Goal: Find specific page/section: Find specific page/section

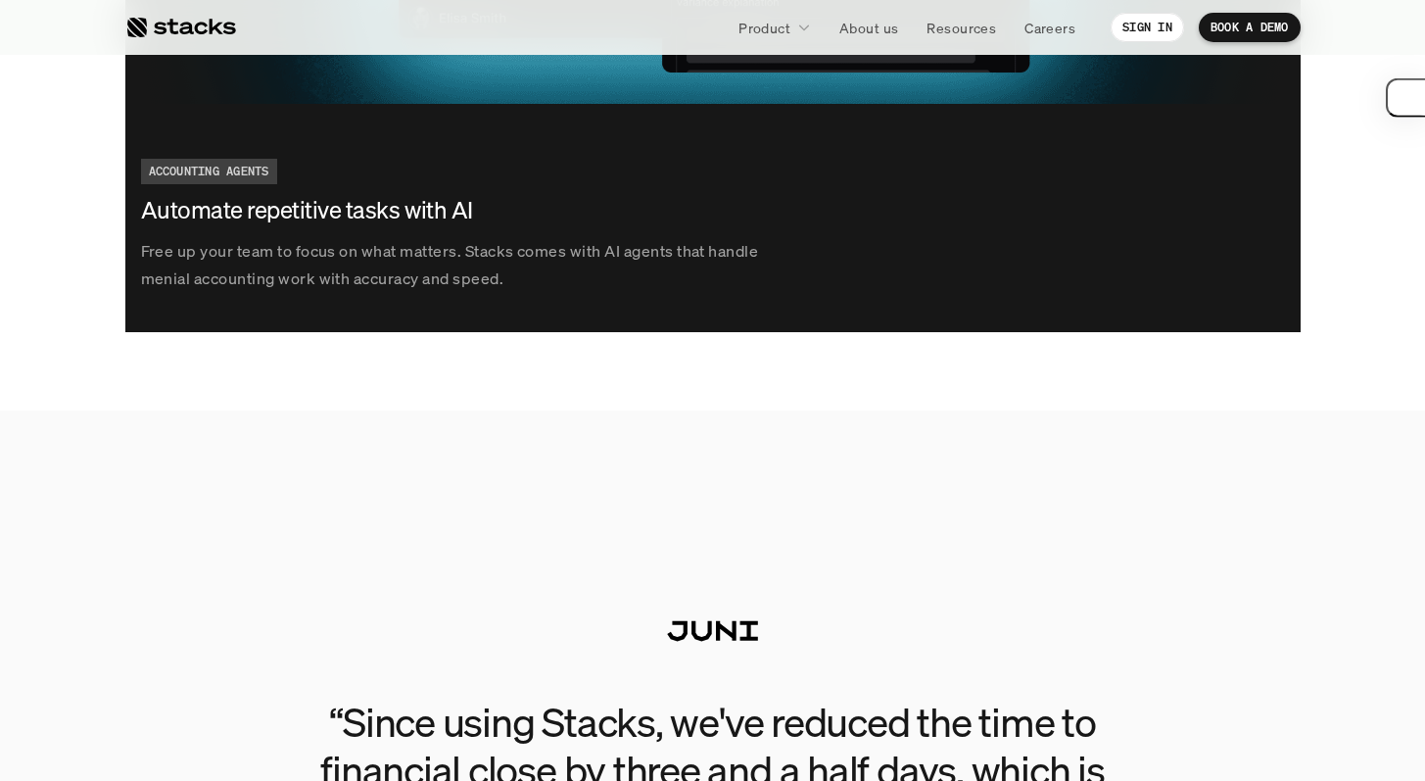
scroll to position [3510, 0]
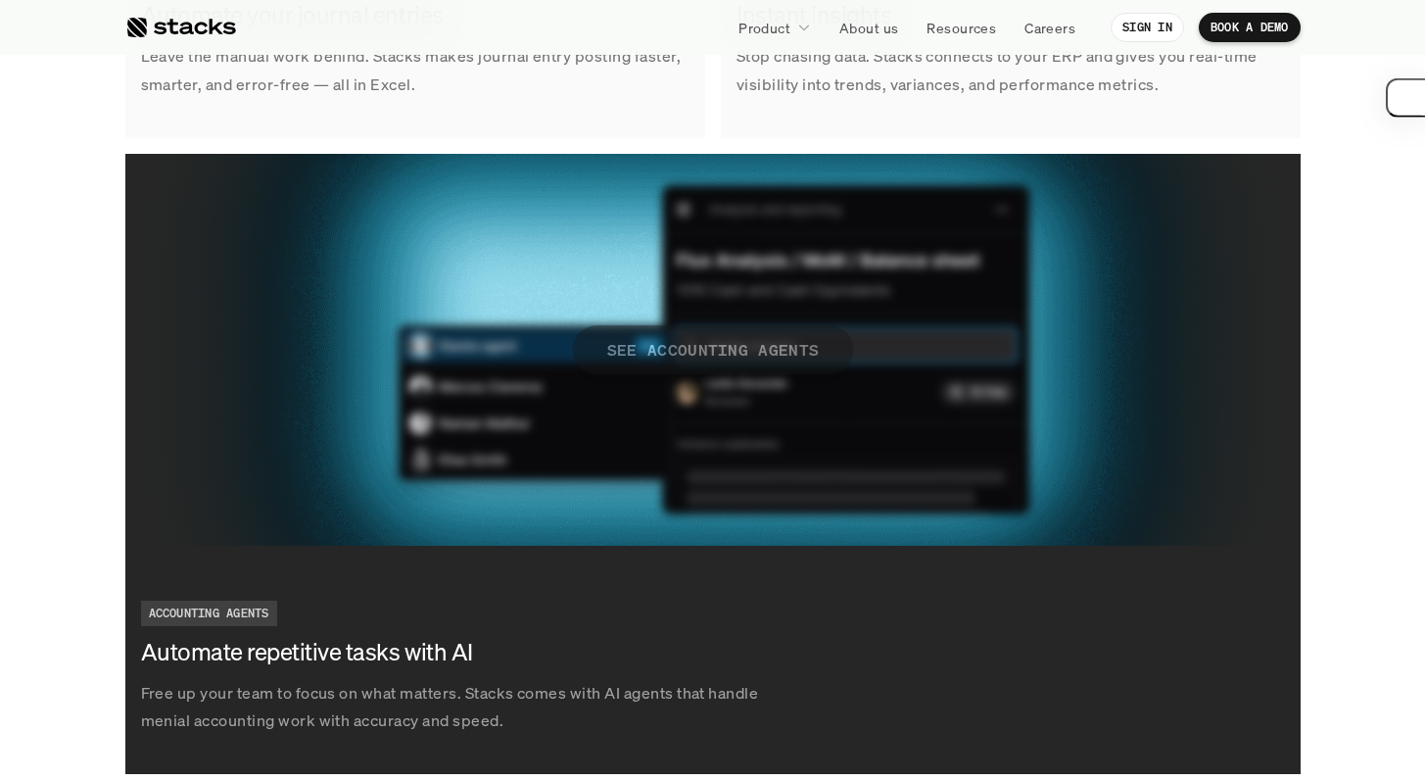
click at [713, 358] on p "SEE ACCOUNTING AGENTS" at bounding box center [712, 349] width 213 height 28
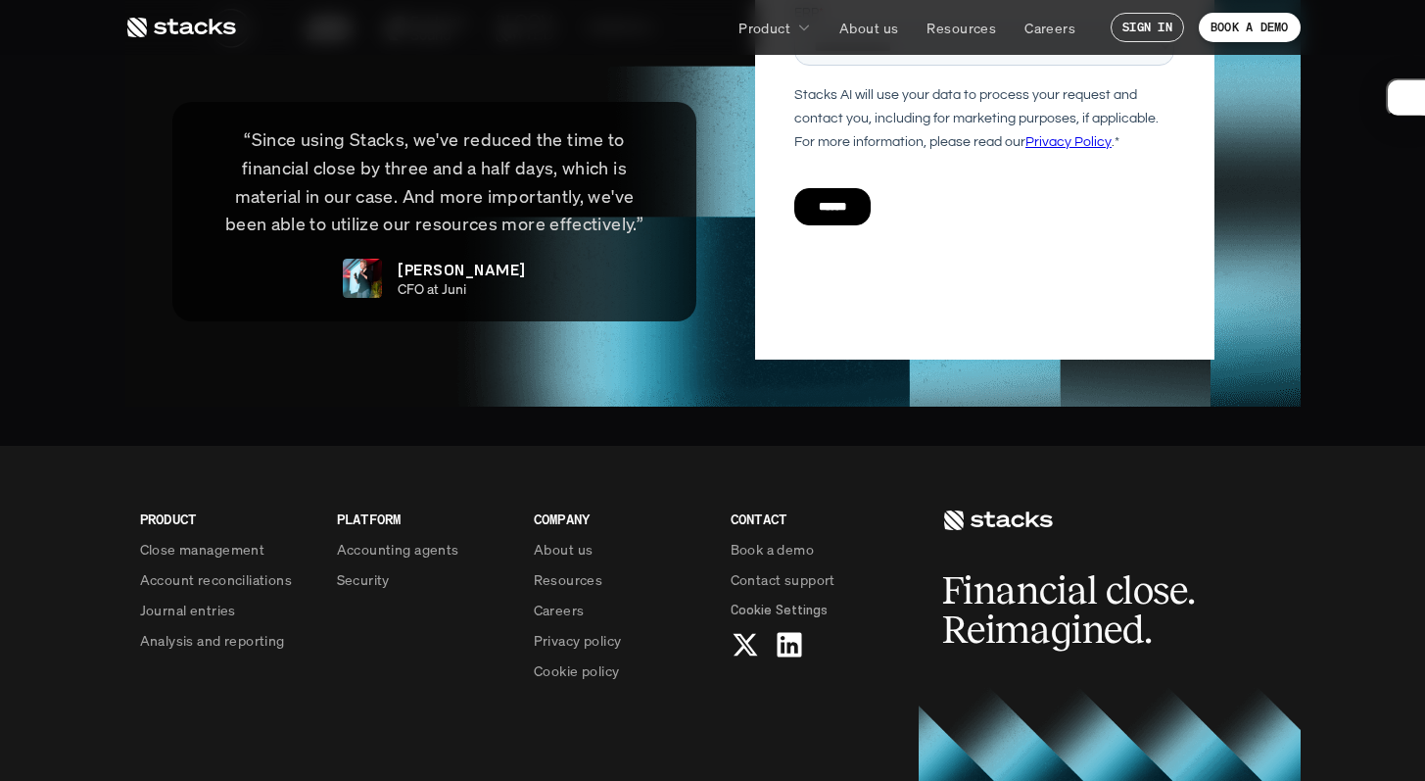
scroll to position [4835, 0]
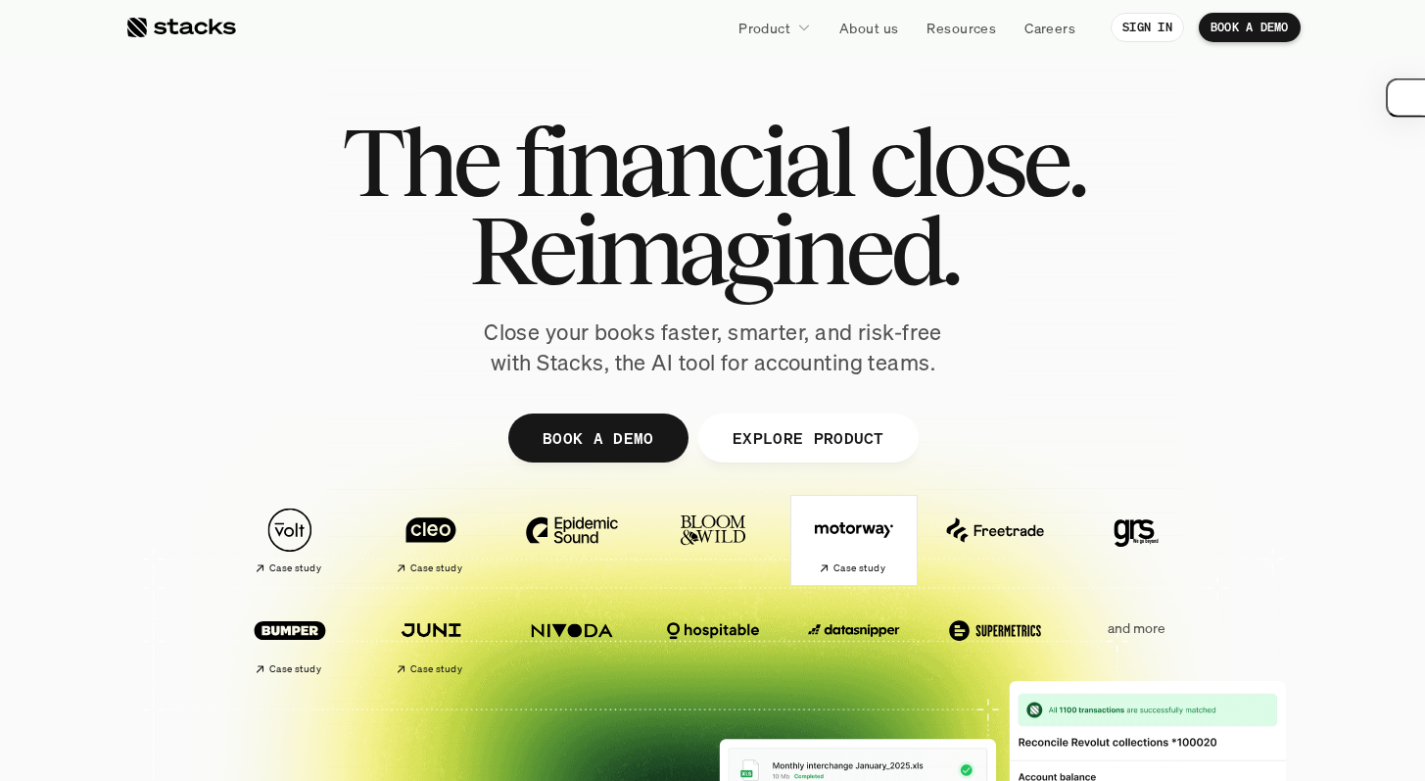
click at [843, 569] on h2 "Case study" at bounding box center [859, 568] width 52 height 12
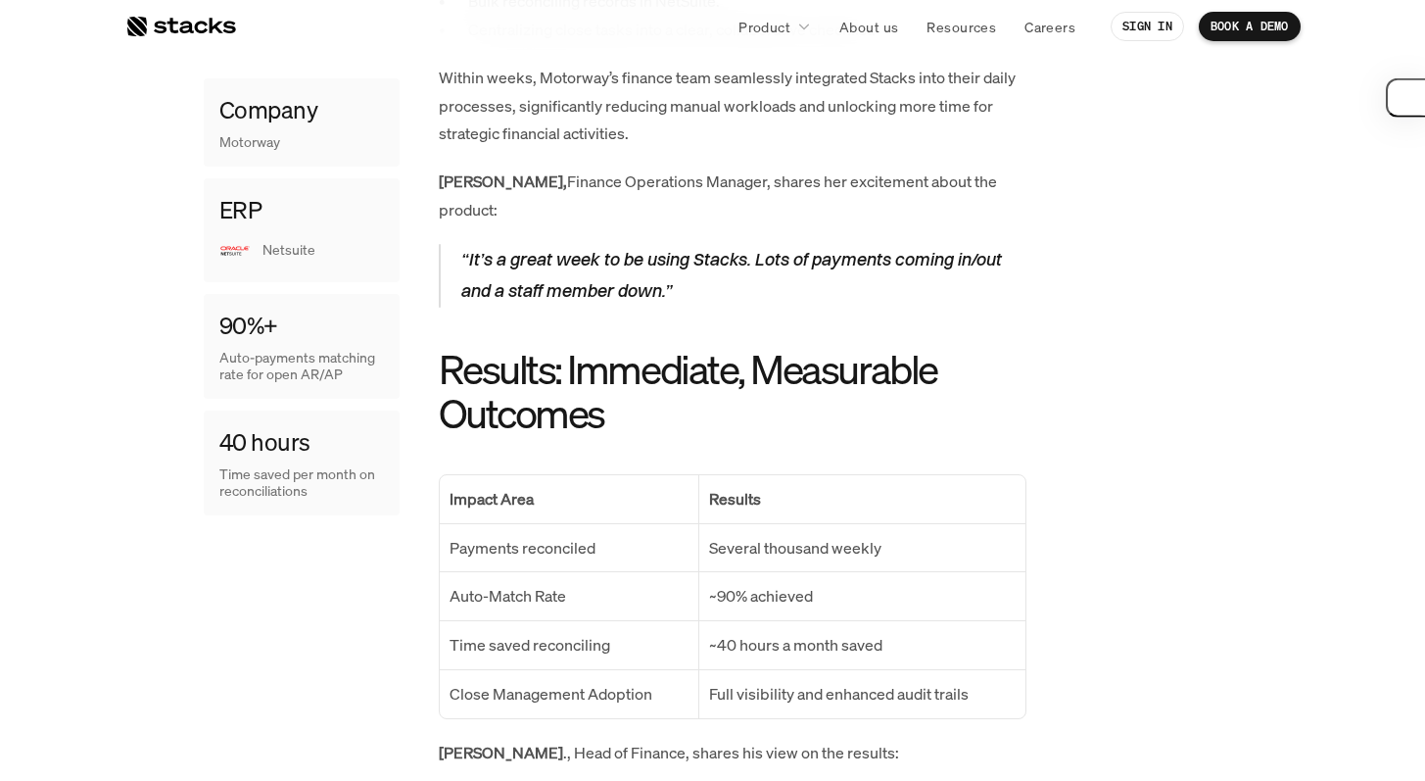
scroll to position [2277, 0]
